Goal: Transaction & Acquisition: Purchase product/service

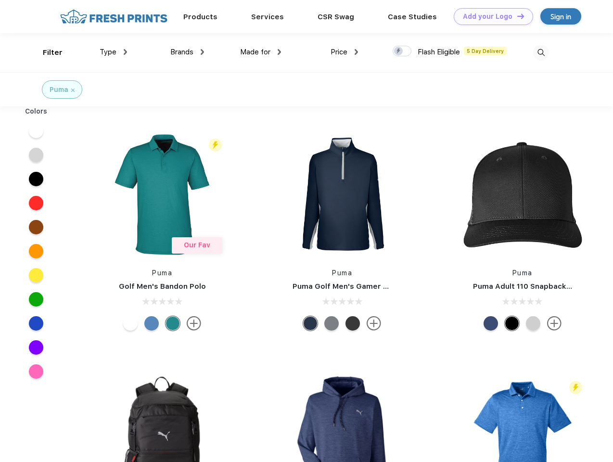
click at [490, 16] on link "Add your Logo Design Tool" at bounding box center [493, 16] width 79 height 17
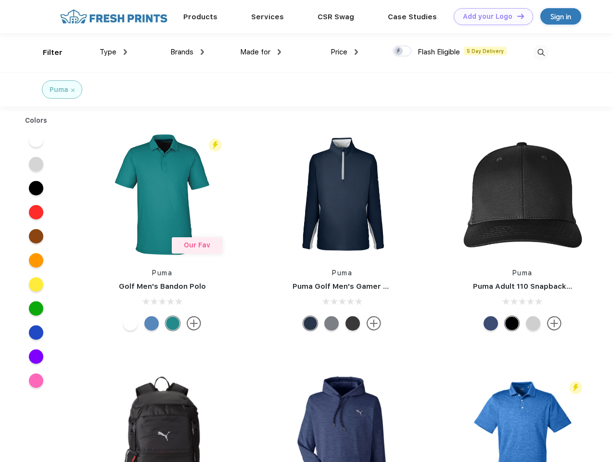
click at [0, 0] on div "Design Tool" at bounding box center [0, 0] width 0 height 0
click at [516, 16] on link "Add your Logo Design Tool" at bounding box center [493, 16] width 79 height 17
click at [46, 52] on div "Filter" at bounding box center [53, 52] width 20 height 11
click at [114, 52] on span "Type" at bounding box center [108, 52] width 17 height 9
click at [187, 52] on span "Brands" at bounding box center [181, 52] width 23 height 9
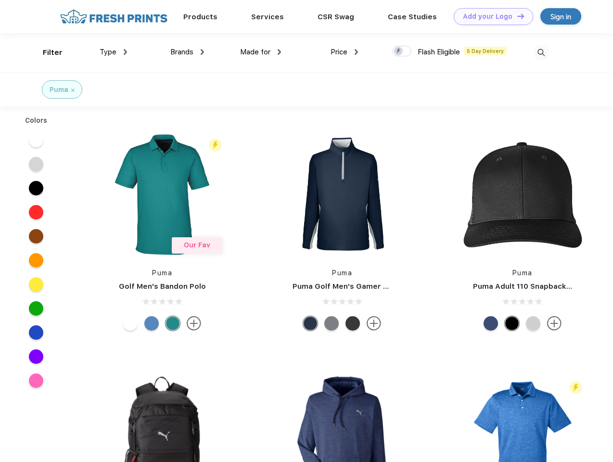
click at [261, 52] on span "Made for" at bounding box center [255, 52] width 30 height 9
click at [345, 52] on span "Price" at bounding box center [339, 52] width 17 height 9
click at [402, 51] on div at bounding box center [402, 51] width 19 height 11
click at [399, 51] on input "checkbox" at bounding box center [396, 48] width 6 height 6
click at [541, 52] on img at bounding box center [541, 53] width 16 height 16
